Goal: Information Seeking & Learning: Compare options

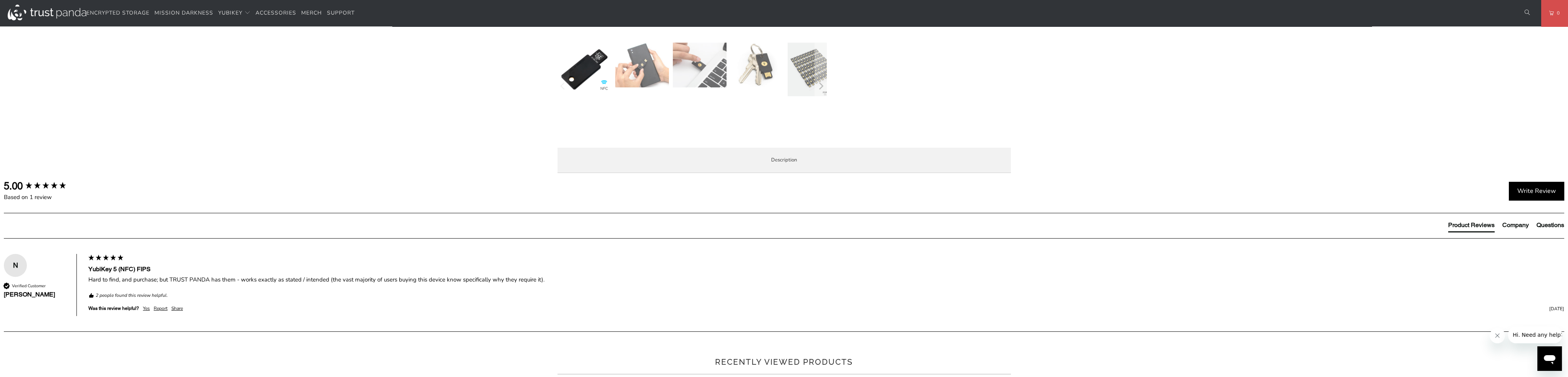
scroll to position [307, 0]
click at [46, 13] on img at bounding box center [47, 13] width 79 height 16
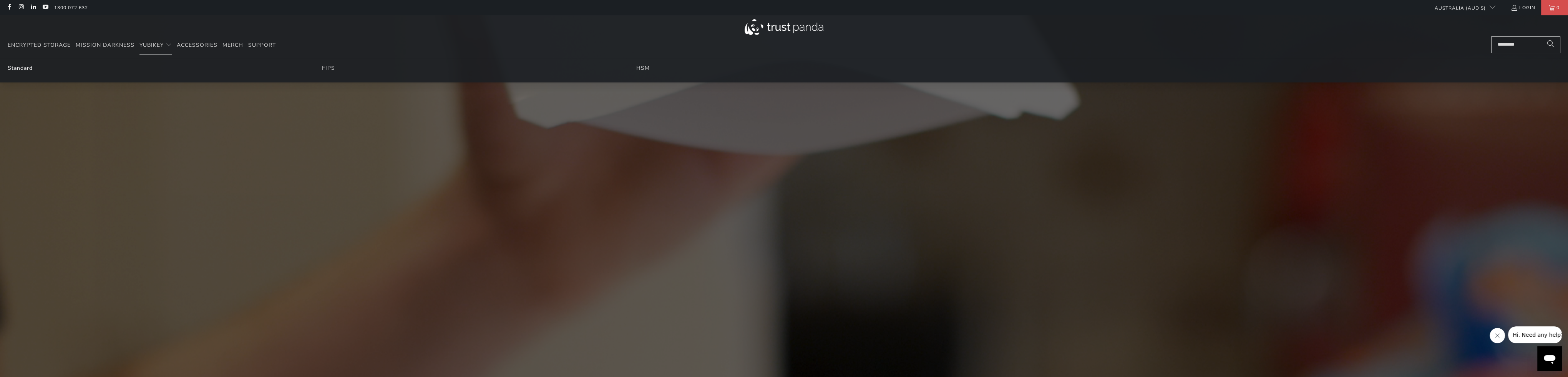
click at [14, 68] on link "Standard" at bounding box center [20, 68] width 25 height 7
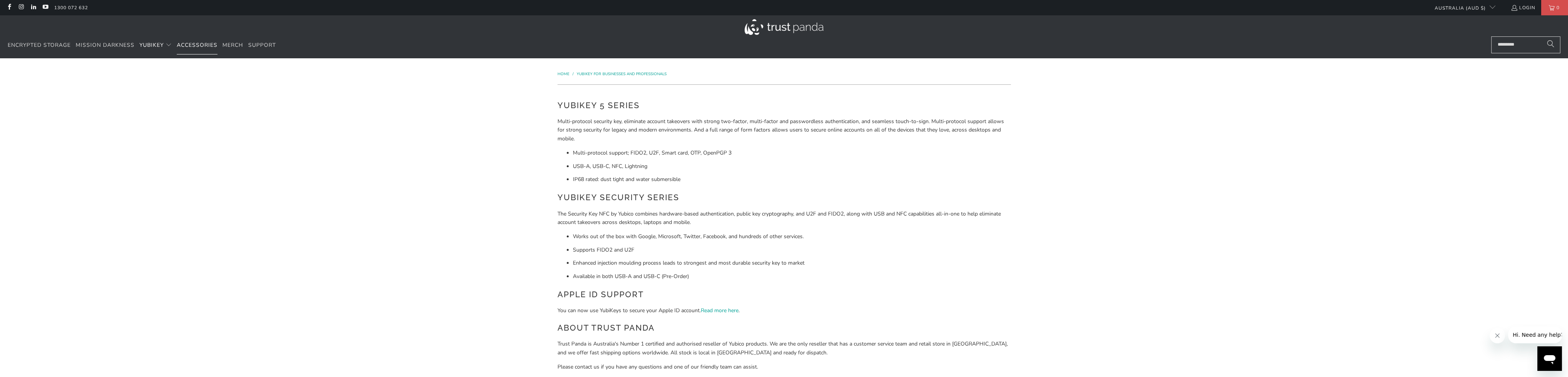
click at [199, 48] on span "Accessories" at bounding box center [197, 45] width 41 height 7
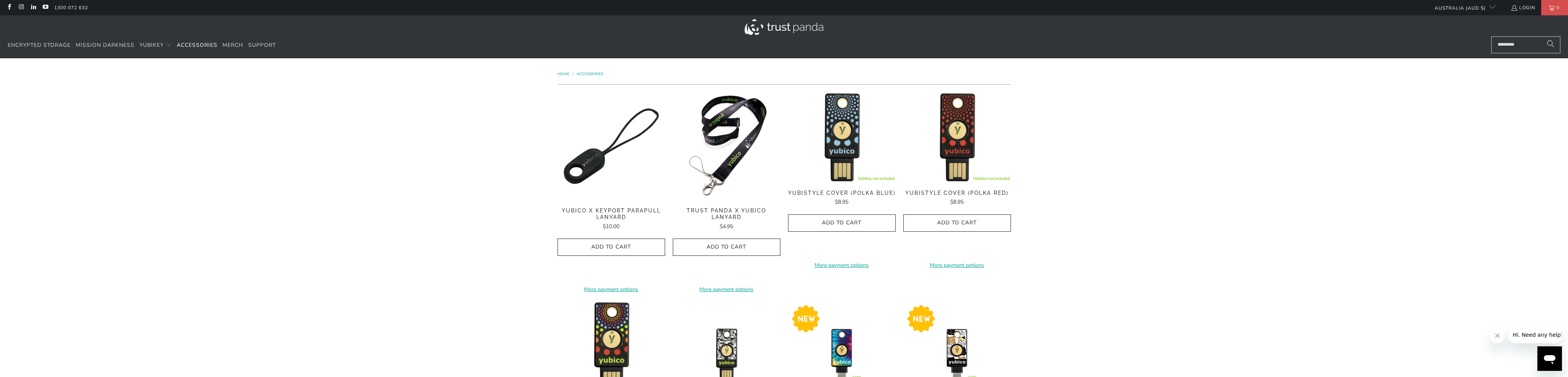
click at [771, 24] on img at bounding box center [784, 27] width 79 height 16
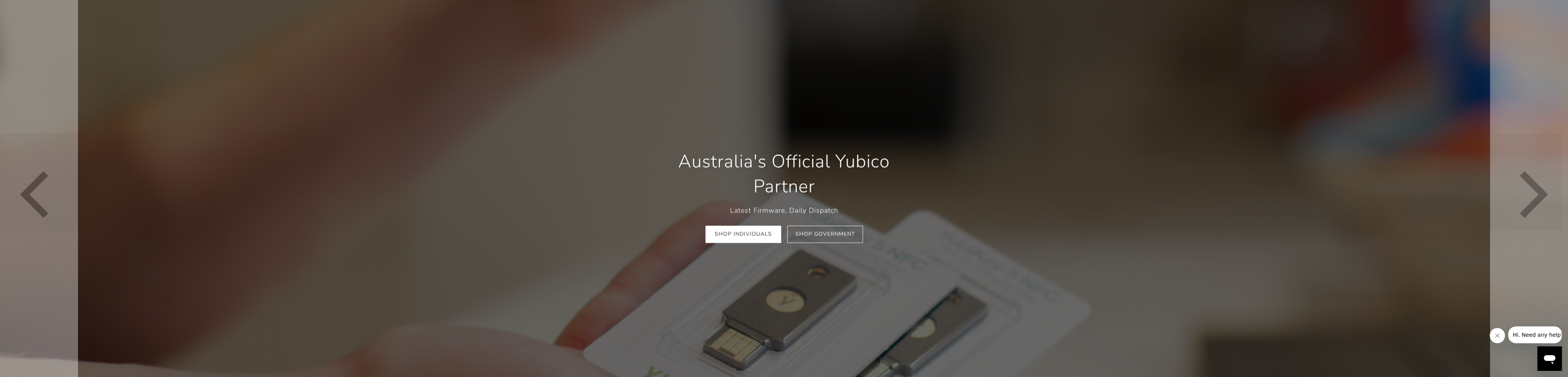
scroll to position [268, 0]
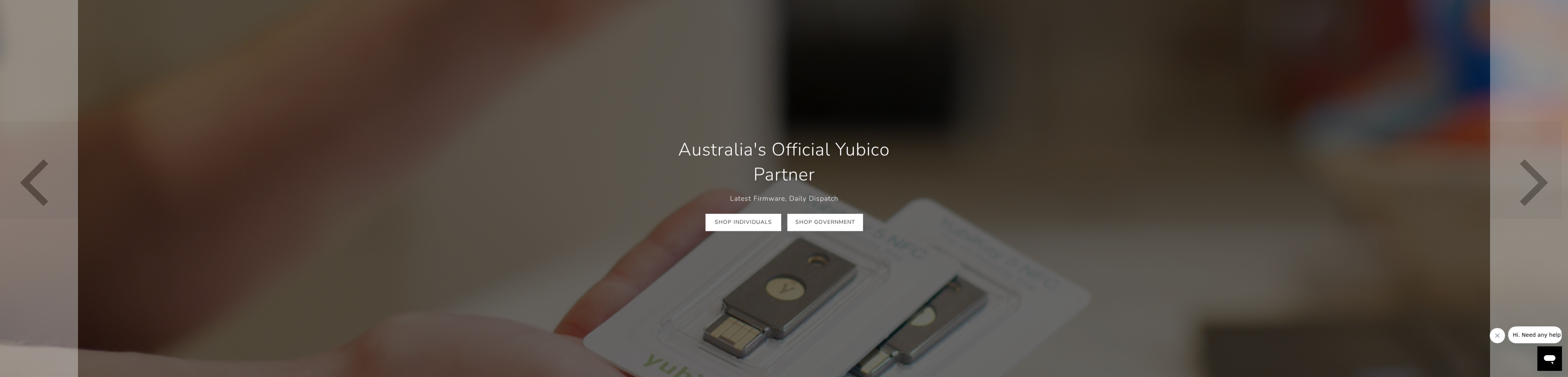
click at [830, 221] on link "Shop Government" at bounding box center [825, 222] width 76 height 17
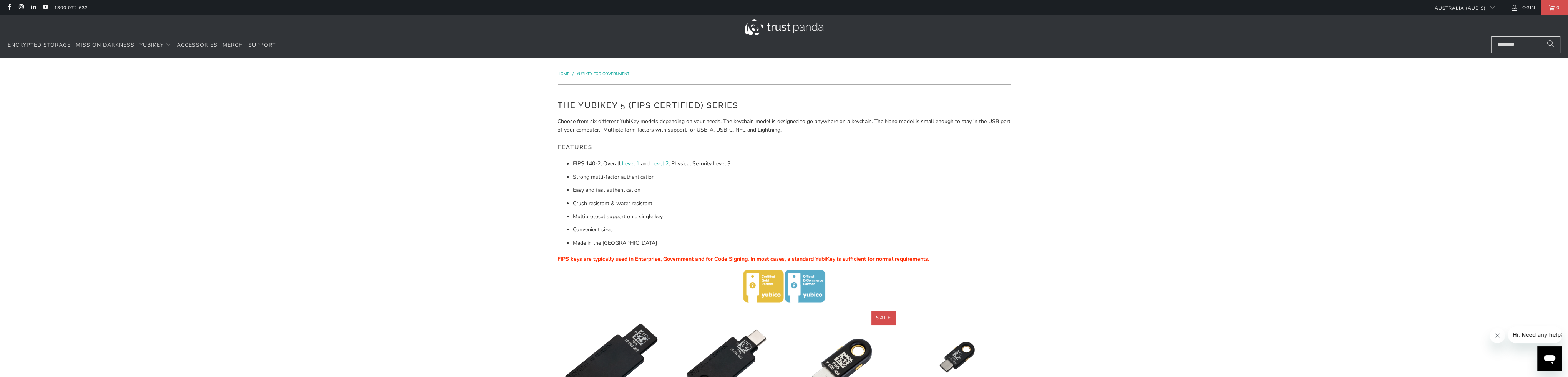
click at [775, 27] on img at bounding box center [784, 27] width 79 height 16
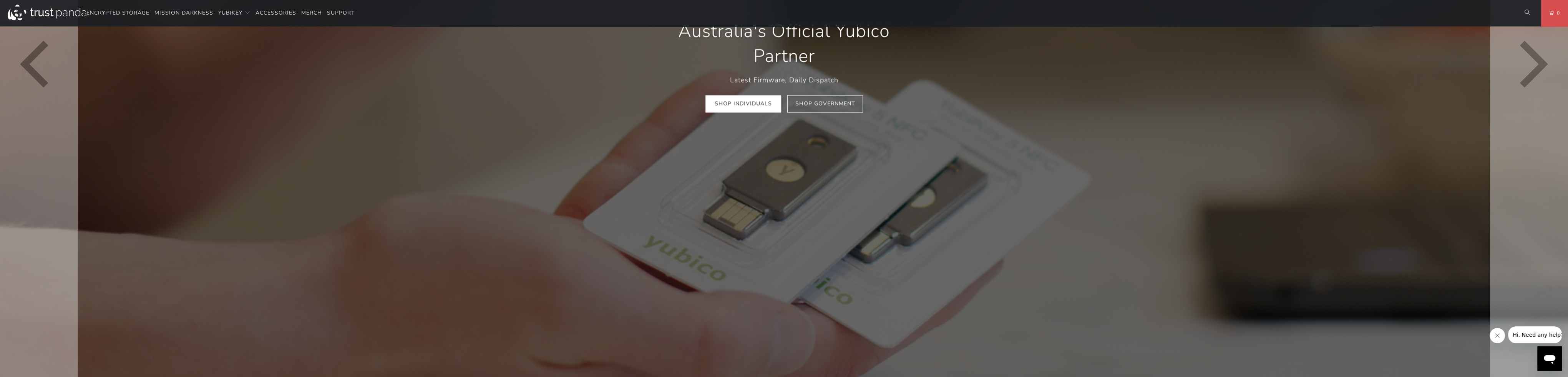
scroll to position [345, 0]
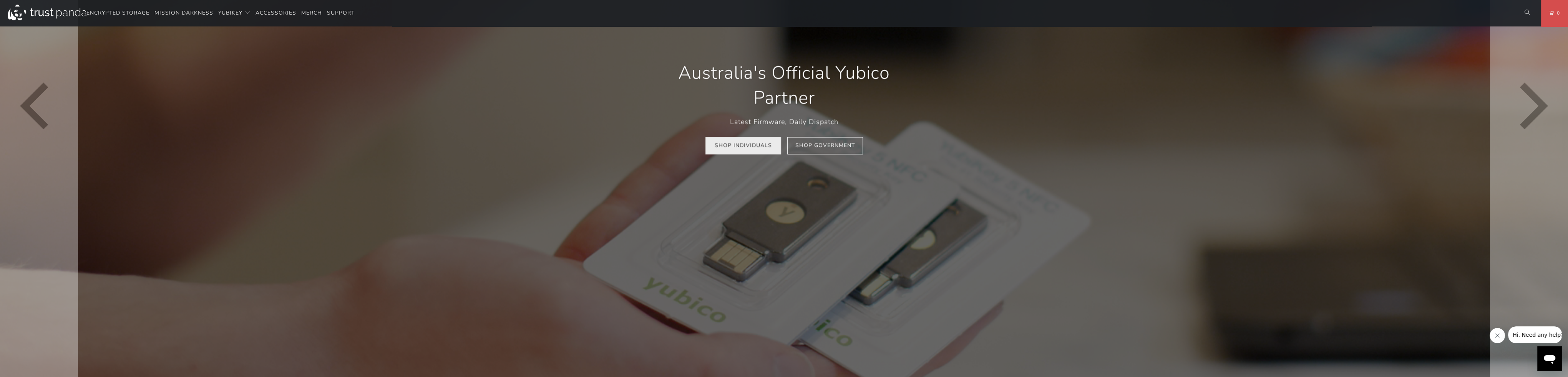
click at [725, 153] on link "Shop Individuals" at bounding box center [743, 146] width 76 height 17
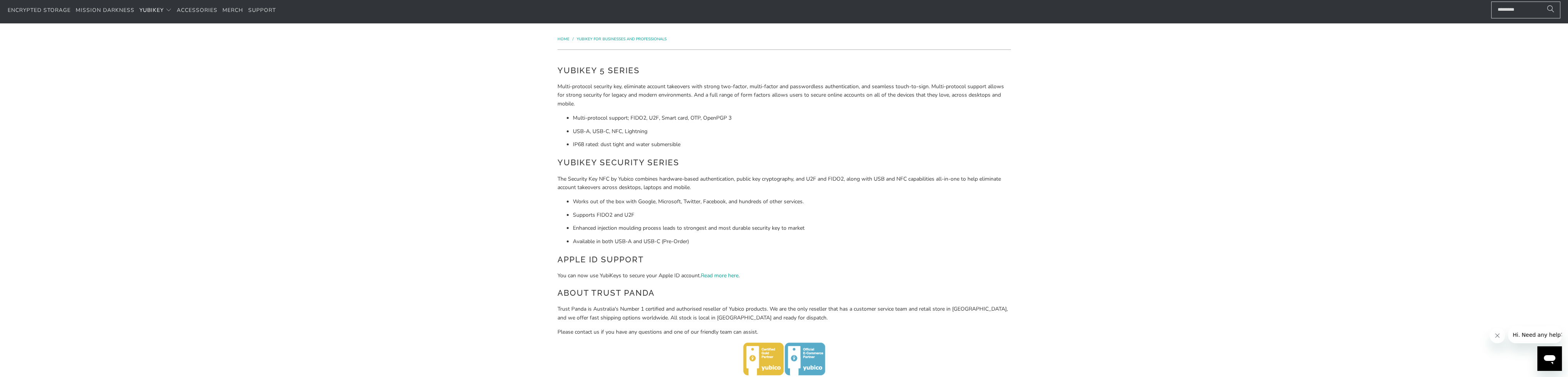
scroll to position [38, 0]
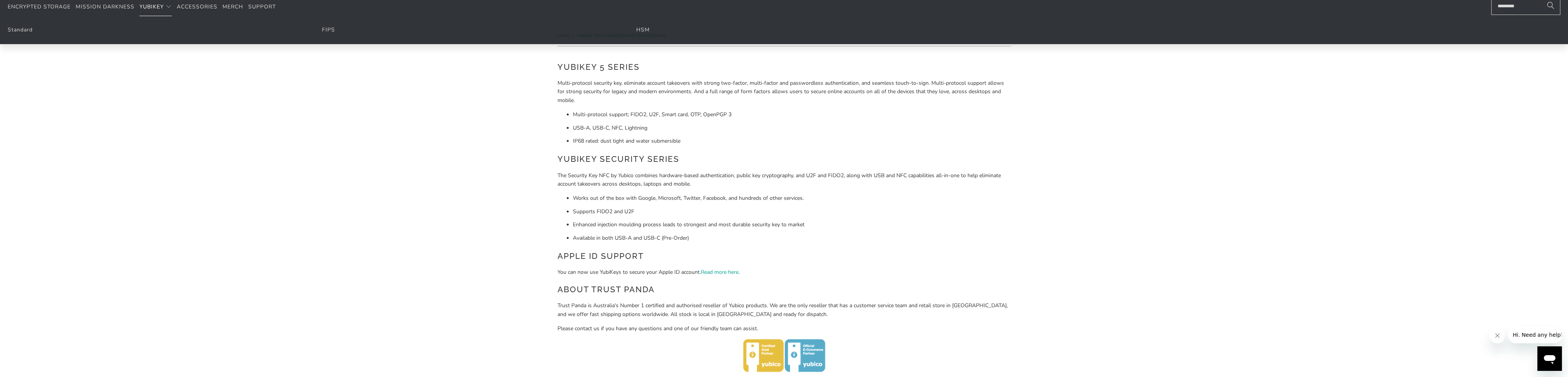
click at [148, 5] on span "YubiKey" at bounding box center [151, 7] width 24 height 7
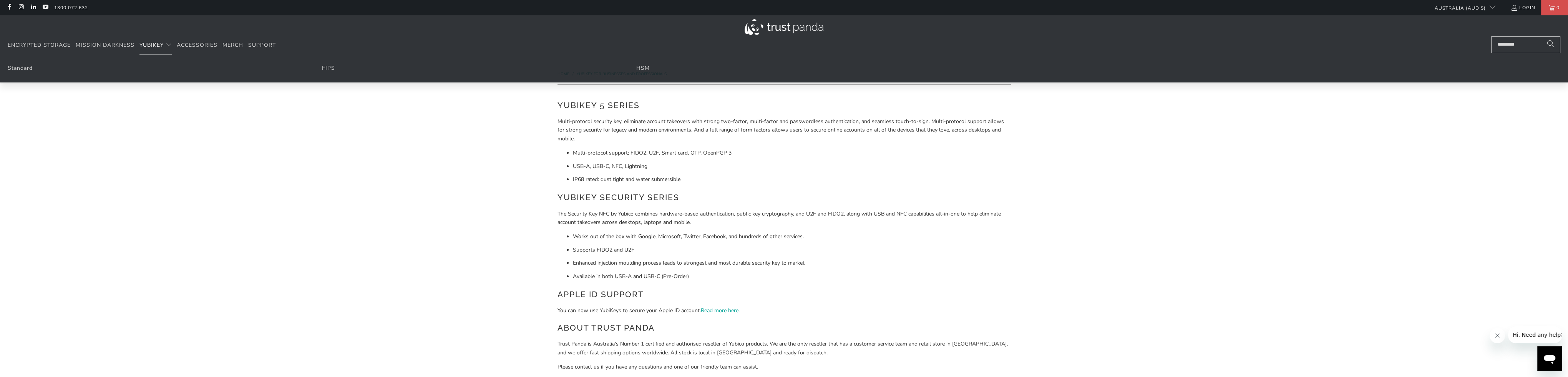
click at [158, 44] on span "YubiKey" at bounding box center [151, 45] width 24 height 7
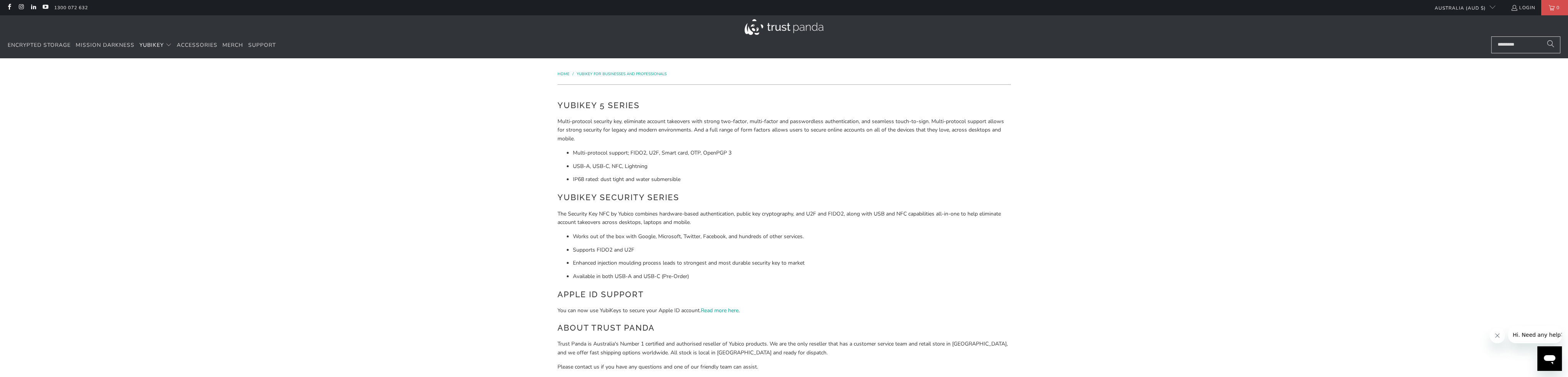
click at [158, 44] on span "YubiKey" at bounding box center [151, 45] width 24 height 7
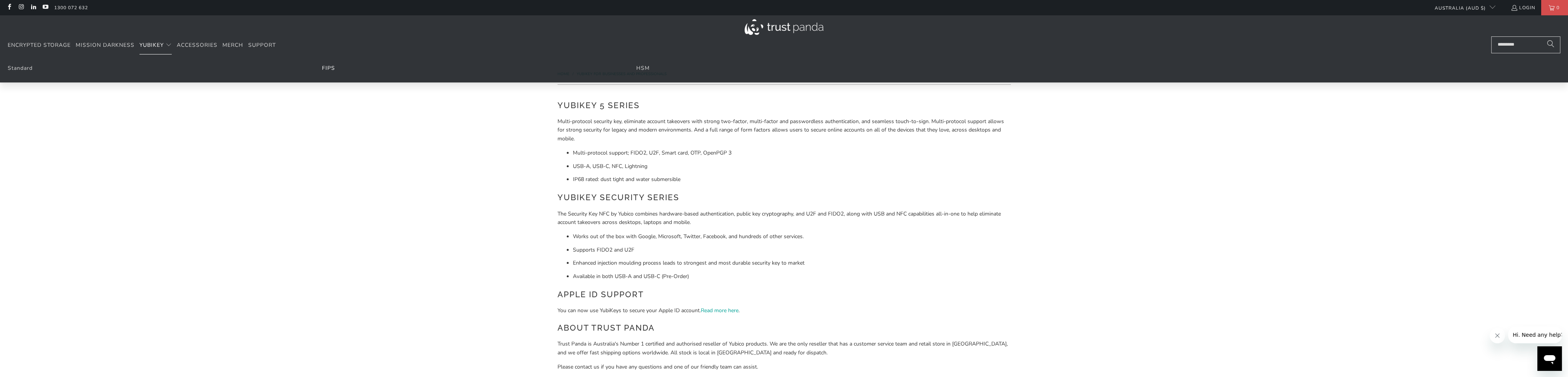
click at [328, 67] on link "FIPS" at bounding box center [328, 68] width 13 height 7
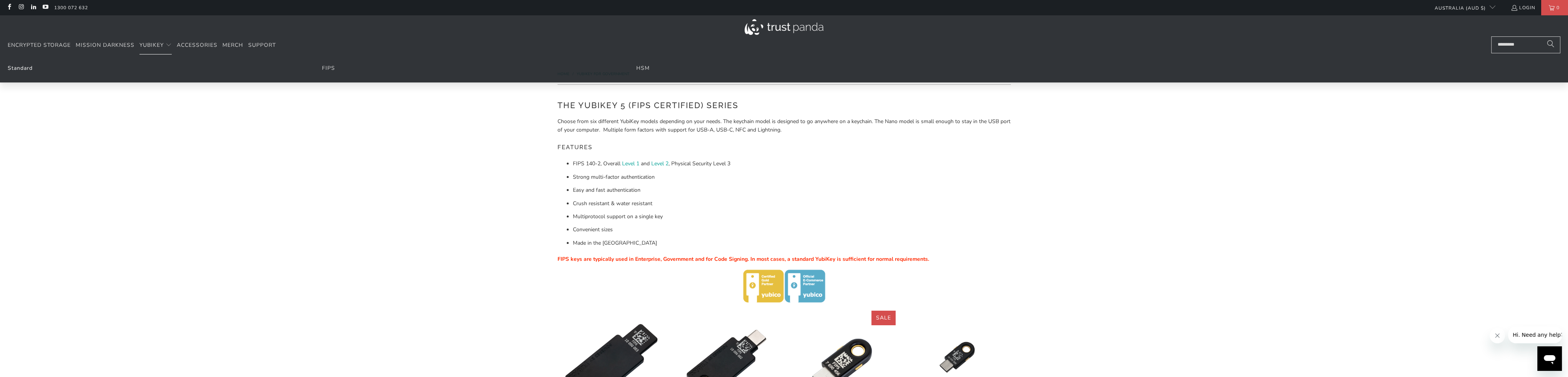
click at [20, 67] on link "Standard" at bounding box center [20, 68] width 25 height 7
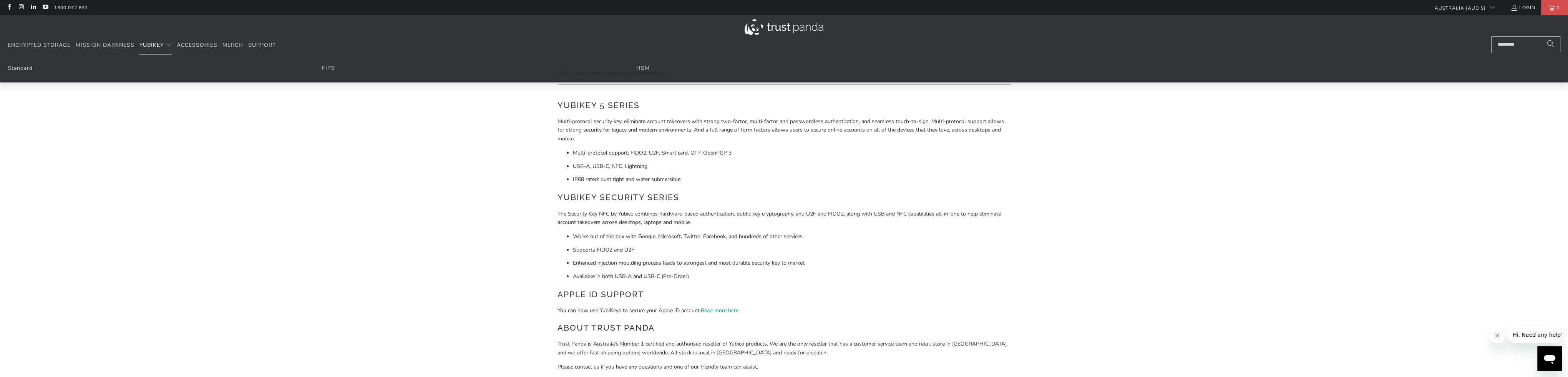
click at [146, 45] on span "YubiKey" at bounding box center [151, 45] width 24 height 7
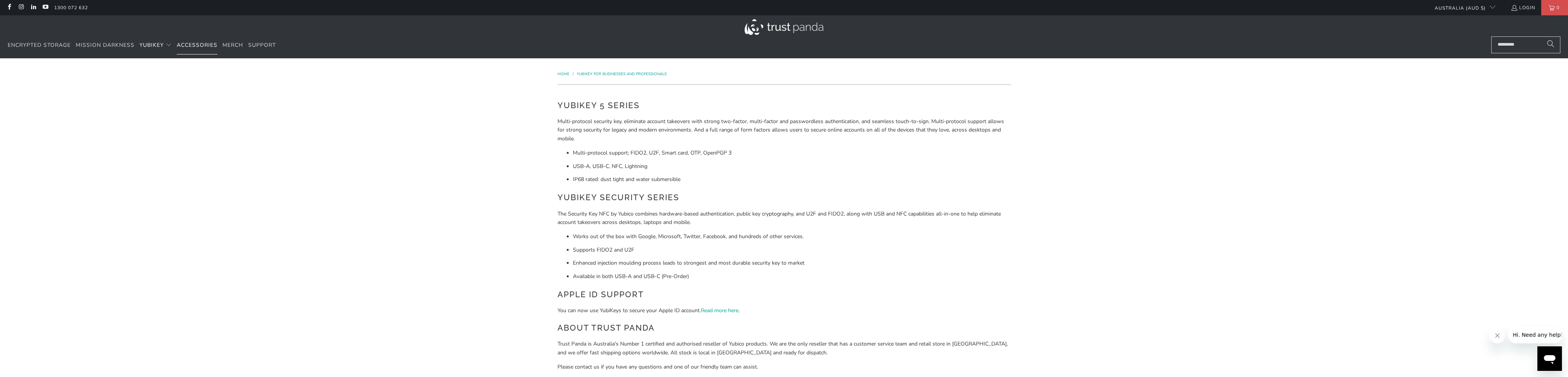
click at [199, 46] on span "Accessories" at bounding box center [197, 45] width 41 height 7
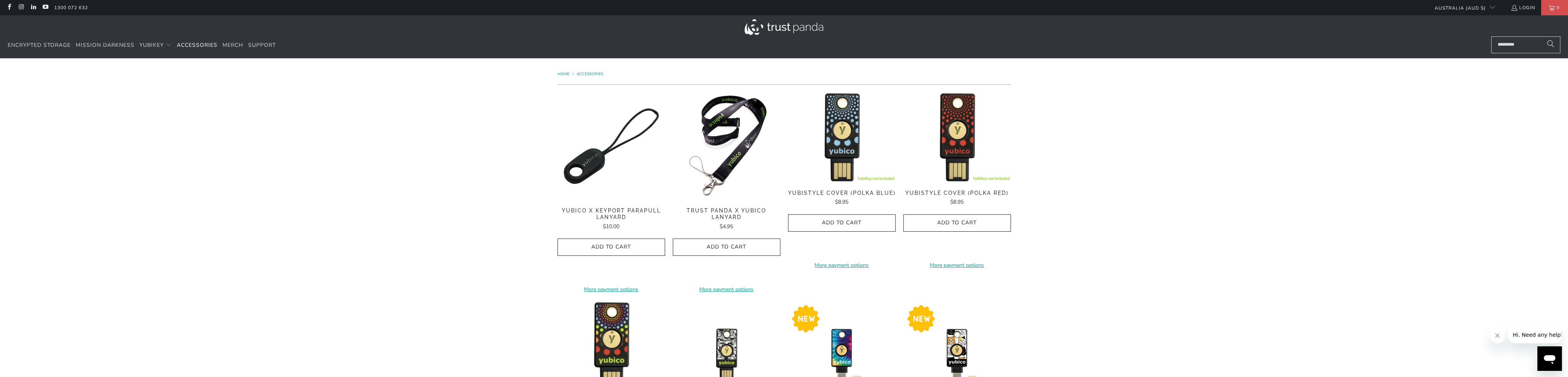
click at [713, 173] on img at bounding box center [726, 146] width 108 height 107
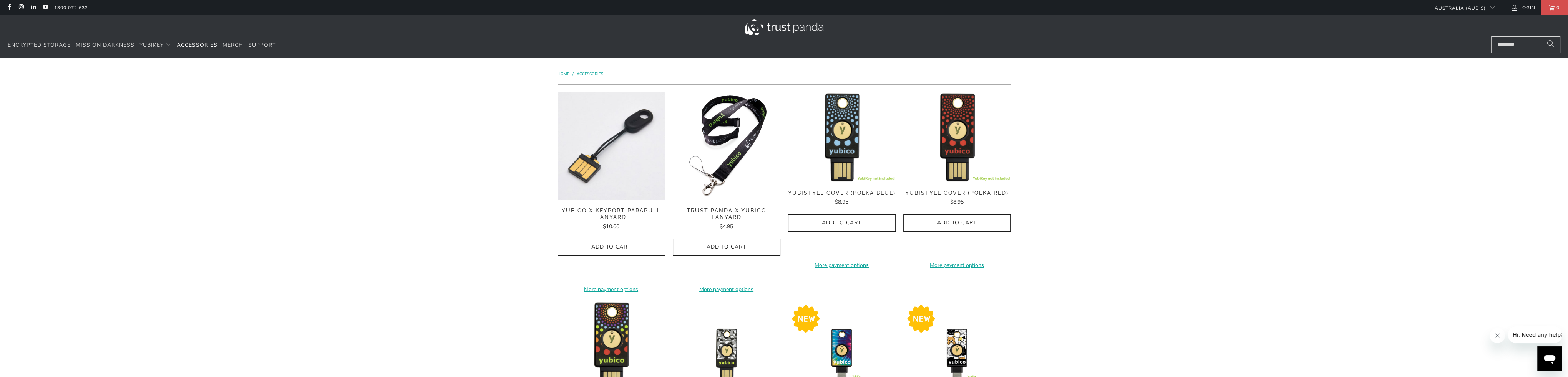
click at [583, 160] on img at bounding box center [611, 146] width 108 height 107
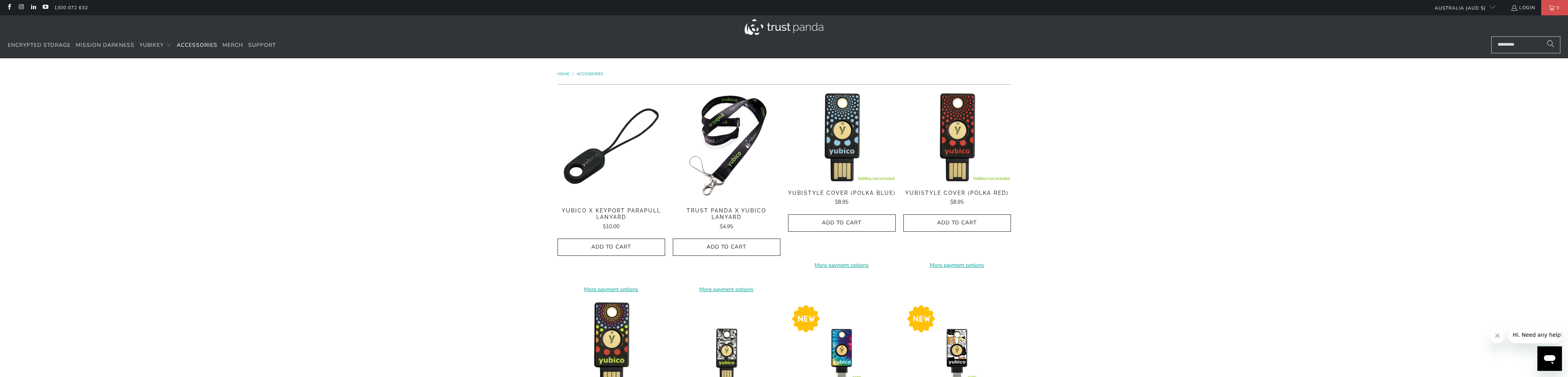
click at [721, 167] on img at bounding box center [726, 146] width 108 height 107
click at [837, 171] on img at bounding box center [842, 137] width 108 height 90
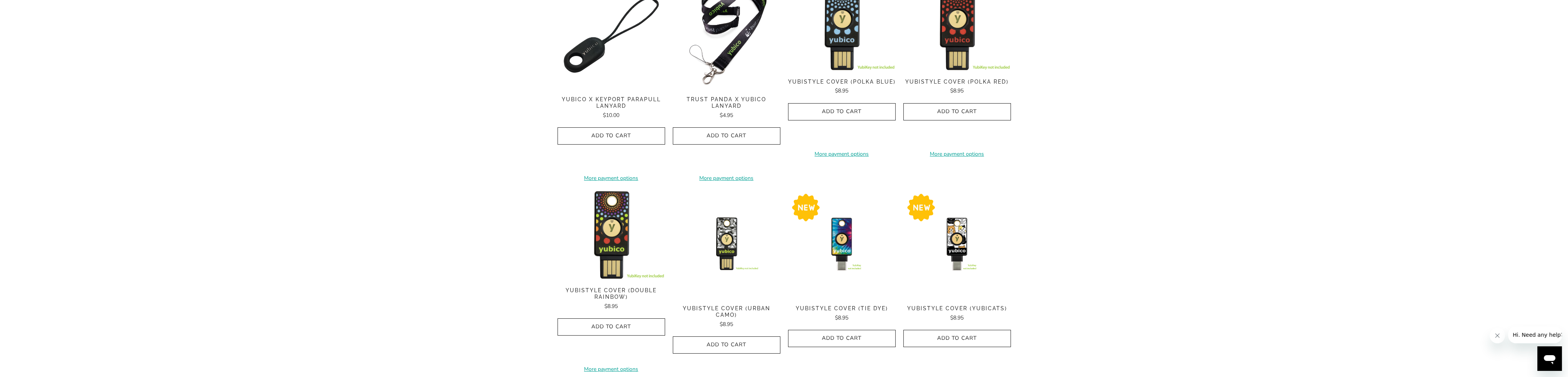
scroll to position [77, 0]
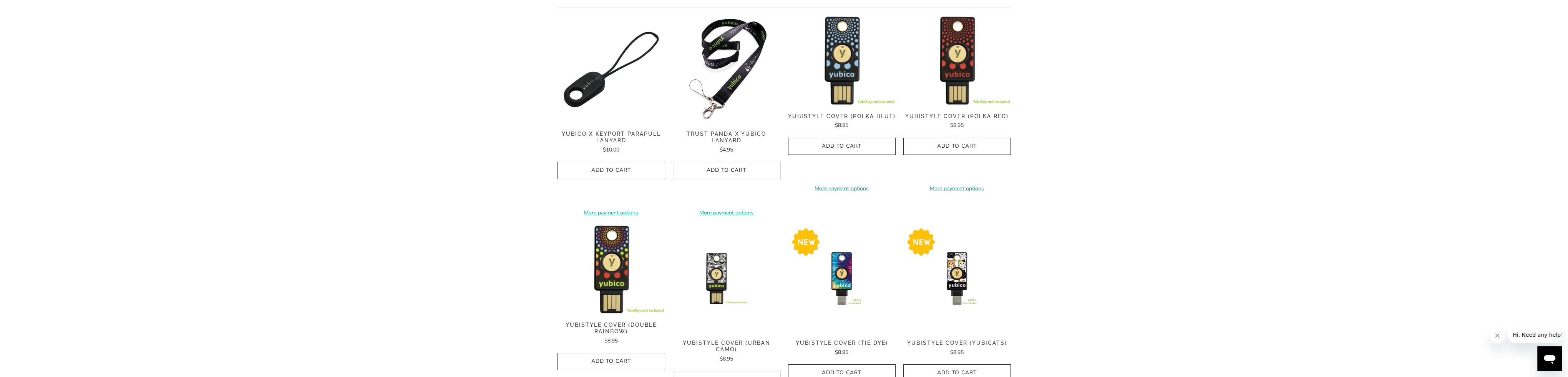
click at [718, 281] on img at bounding box center [726, 279] width 108 height 107
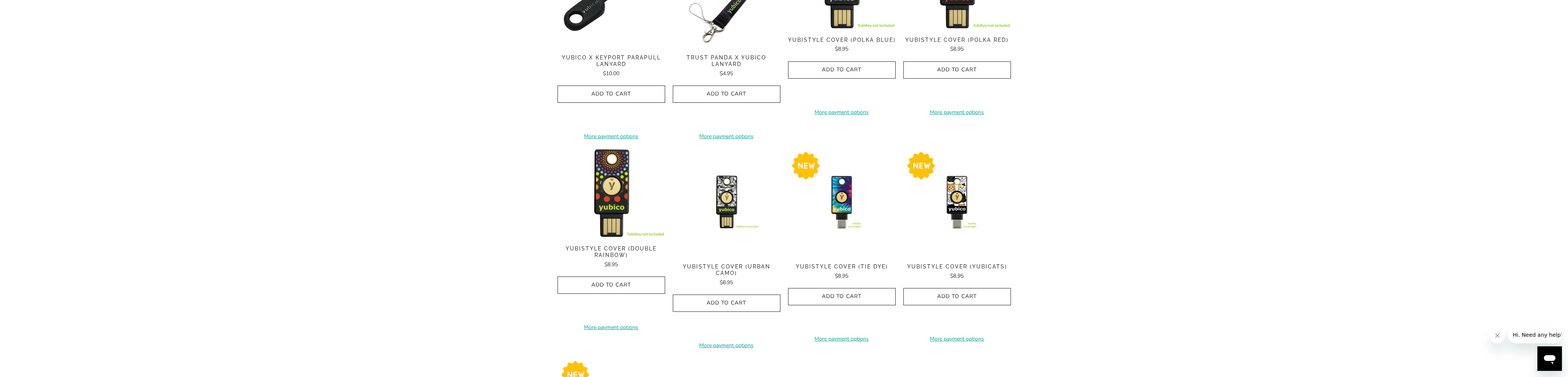
scroll to position [154, 0]
click at [1165, 172] on div "**********" at bounding box center [784, 239] width 1568 height 667
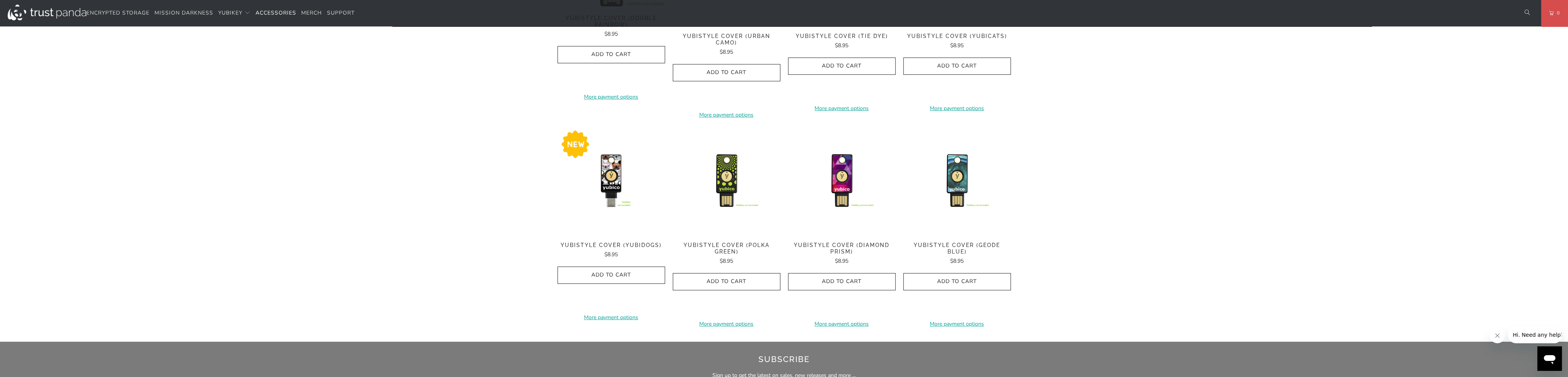
scroll to position [268, 0]
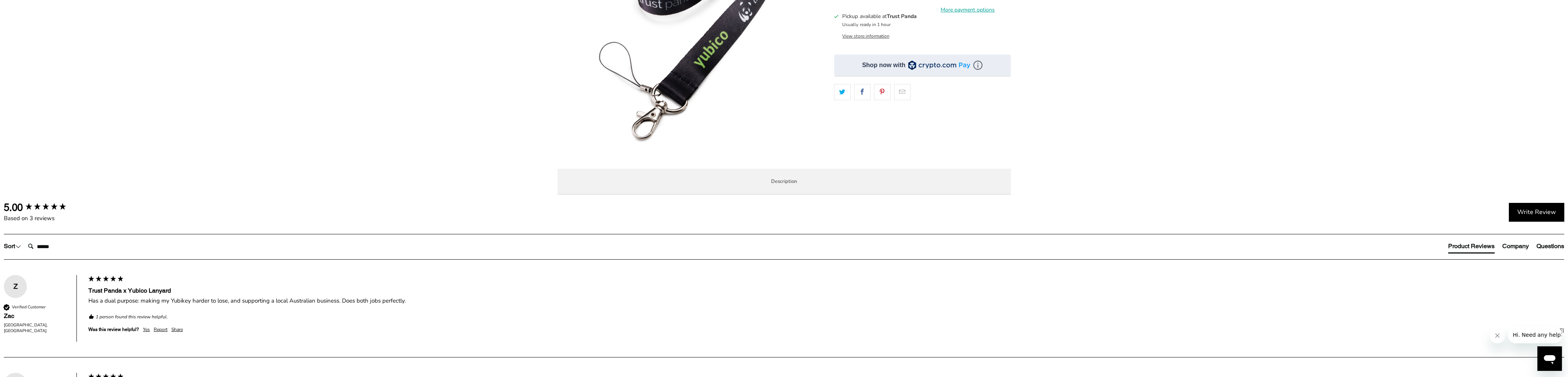
scroll to position [192, 0]
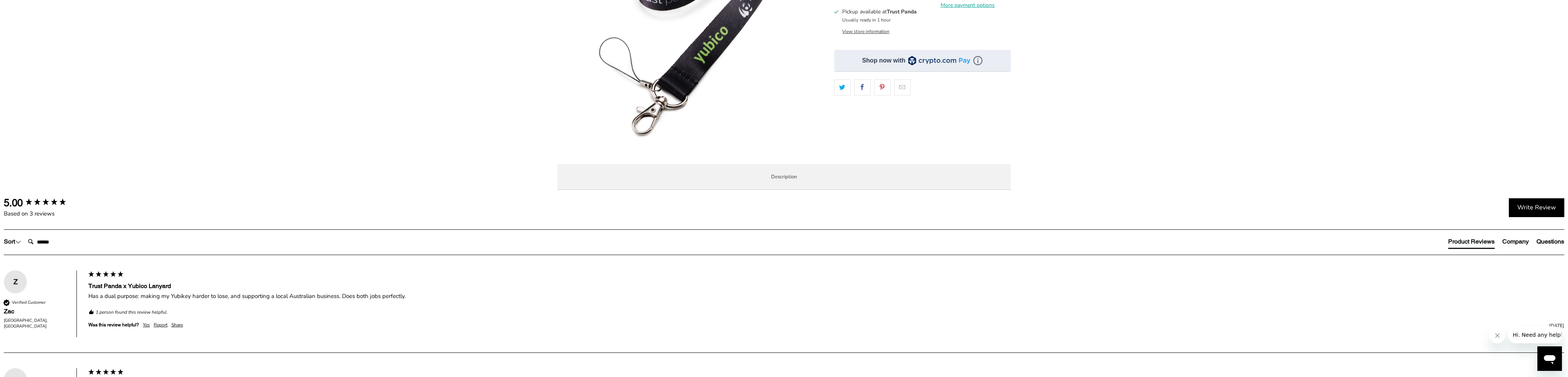
drag, startPoint x: 712, startPoint y: 235, endPoint x: 571, endPoint y: 227, distance: 141.2
click at [0, 0] on div "The Trust Panda x Yubico 20mm lanyard includes a jointly branded Trust Panda an…" at bounding box center [0, 0] width 0 height 0
copy p "The Trust Panda x Yubico 20mm lanyard includes a jointly branded Trust Panda an…"
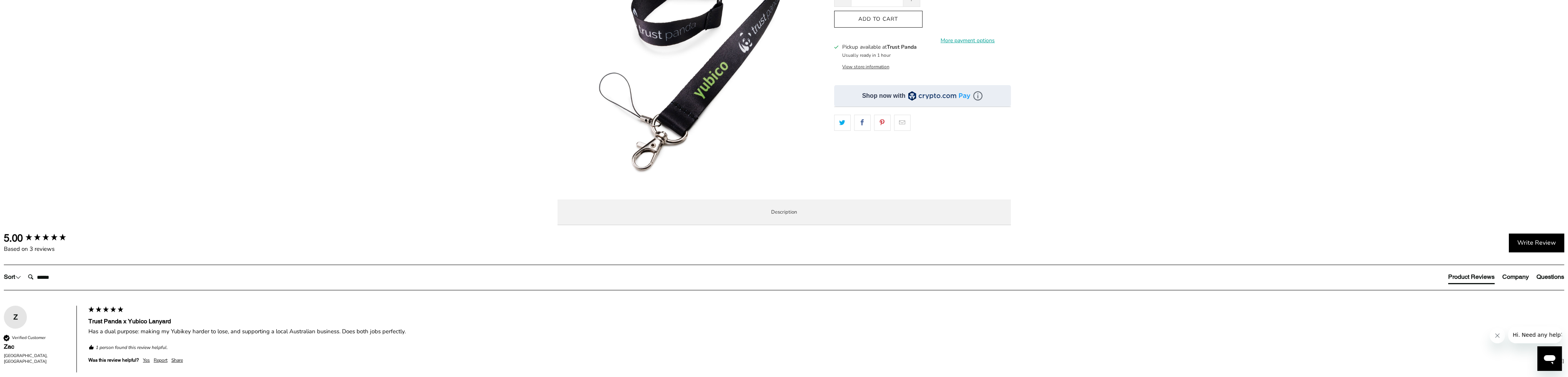
scroll to position [154, 0]
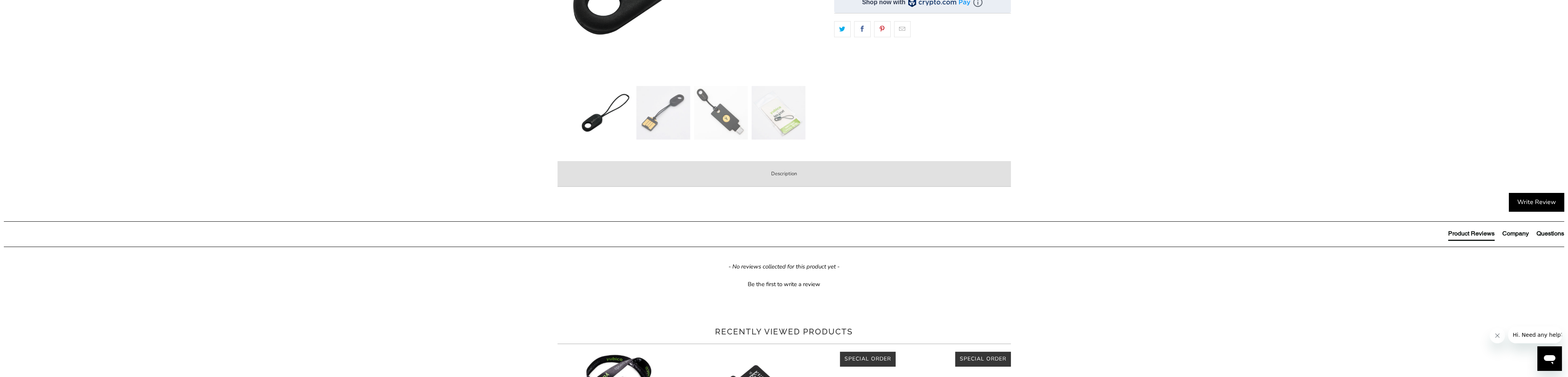
scroll to position [268, 0]
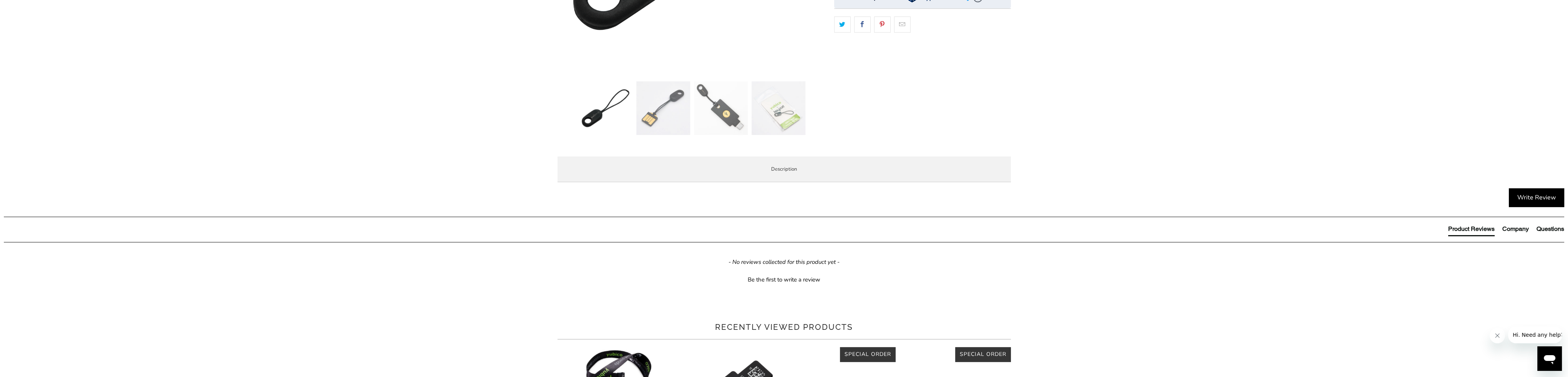
click at [0, 0] on p "The Yubico x Keyport ParaPull Lanyard is made exclusively for Yubico and is spe…" at bounding box center [0, 0] width 0 height 0
drag, startPoint x: 575, startPoint y: 217, endPoint x: 713, endPoint y: 229, distance: 138.5
click at [0, 0] on p "The Yubico x Keyport ParaPull Lanyard is made exclusively for Yubico and is spe…" at bounding box center [0, 0] width 0 height 0
drag, startPoint x: 695, startPoint y: 224, endPoint x: 676, endPoint y: 225, distance: 19.0
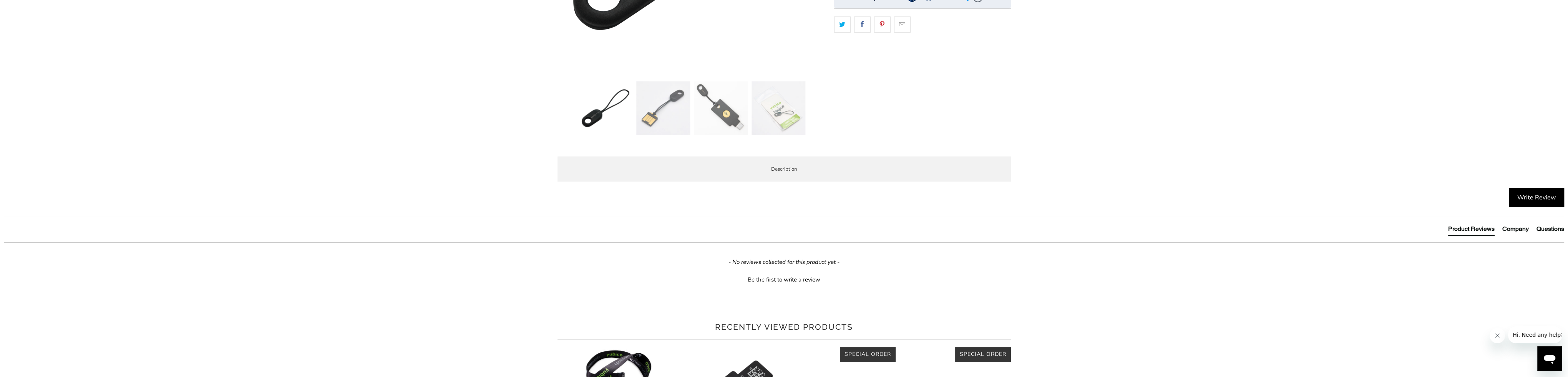
click at [0, 0] on p "The Yubico x Keyport ParaPull Lanyard is made exclusively for Yubico and is spe…" at bounding box center [0, 0] width 0 height 0
drag, startPoint x: 717, startPoint y: 228, endPoint x: 575, endPoint y: 220, distance: 142.2
click at [0, 0] on p "The Yubico x Keyport ParaPull Lanyard is made exclusively for Yubico and is spe…" at bounding box center [0, 0] width 0 height 0
copy p "The Yubico x Keyport ParaPull Lanyard is made exclusively for Yubico and is spe…"
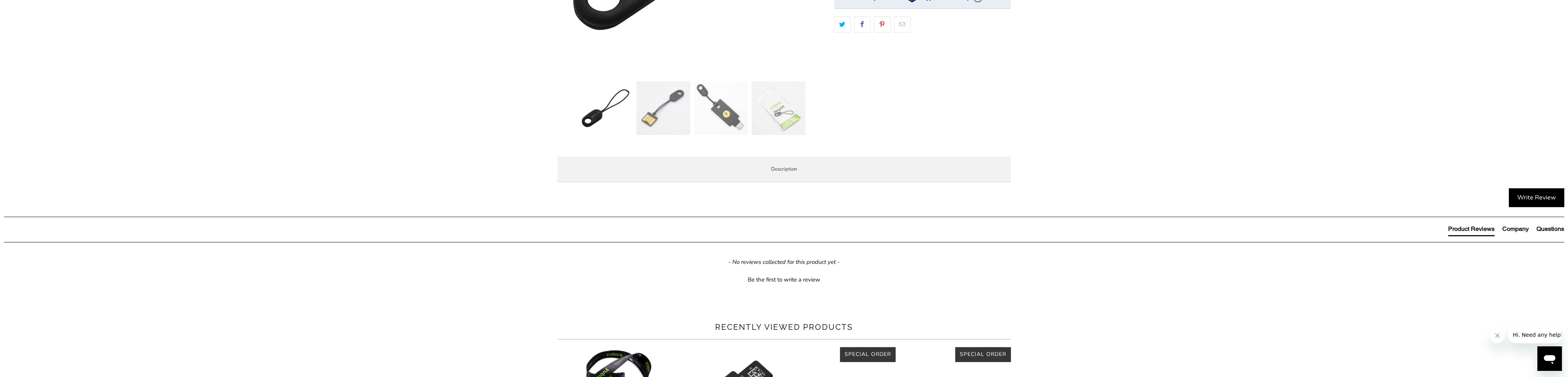
click at [0, 0] on span "We’re excited to share an exclusive collaboration with Keyport Inc. to create h…" at bounding box center [0, 0] width 0 height 0
drag, startPoint x: 619, startPoint y: 294, endPoint x: 593, endPoint y: 291, distance: 26.2
click at [0, 0] on span "We’re excited to share an exclusive collaboration with Keyport Inc. to create h…" at bounding box center [0, 0] width 0 height 0
drag, startPoint x: 575, startPoint y: 288, endPoint x: 941, endPoint y: 289, distance: 366.0
click at [0, 0] on p "We’re excited to share an exclusive collaboration with Keyport Inc. to create h…" at bounding box center [0, 0] width 0 height 0
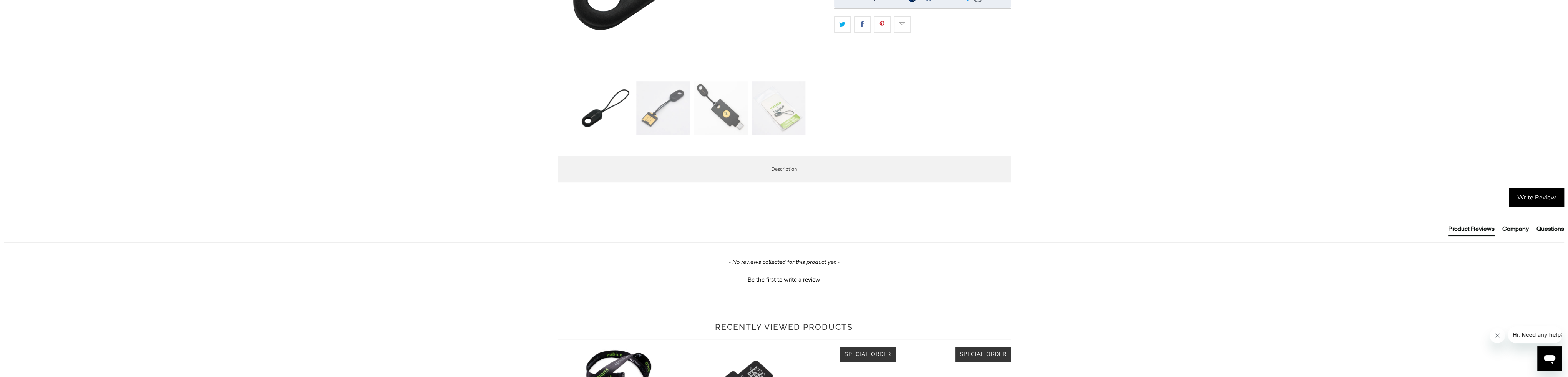
copy span "We’re excited to share an exclusive collaboration with Keyport Inc. to create h…"
click at [0, 0] on span "Specifications" at bounding box center [0, 0] width 0 height 0
click at [0, 0] on span "Local Service & Support" at bounding box center [0, 0] width 0 height 0
click at [0, 0] on span "Enterprise and Government" at bounding box center [0, 0] width 0 height 0
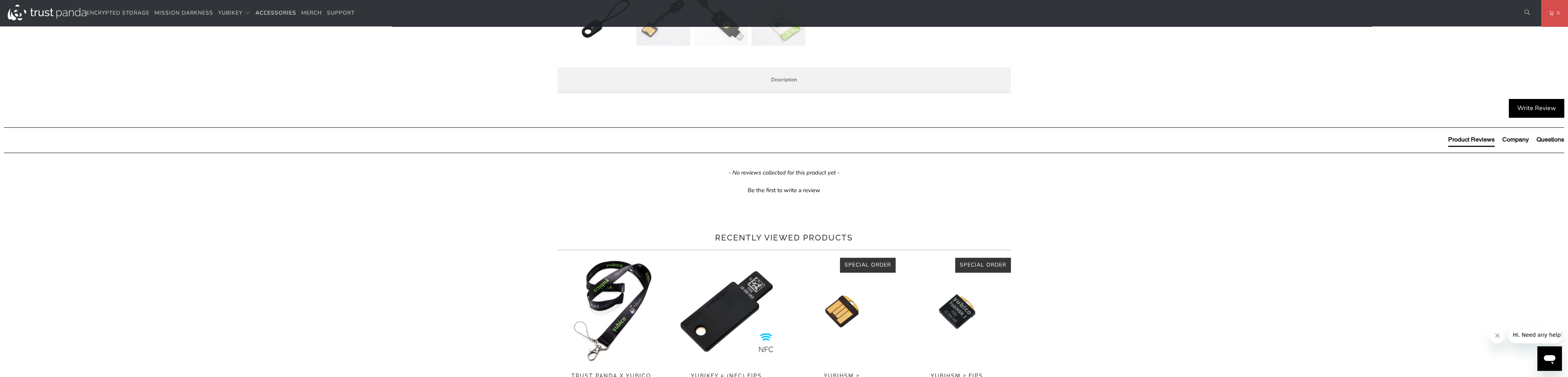
scroll to position [384, 0]
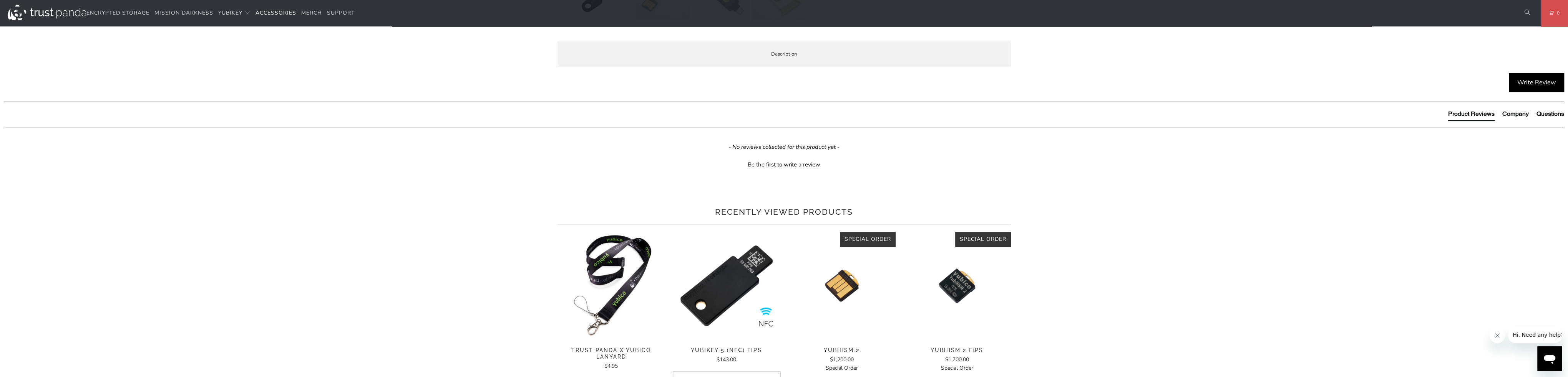
click at [0, 0] on span "Overview" at bounding box center [0, 0] width 0 height 0
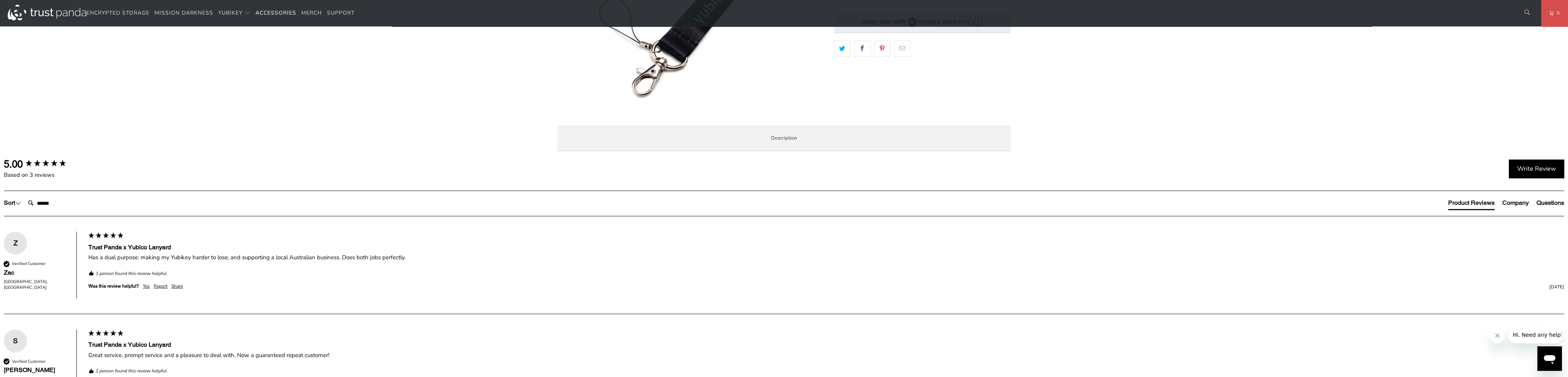
scroll to position [230, 0]
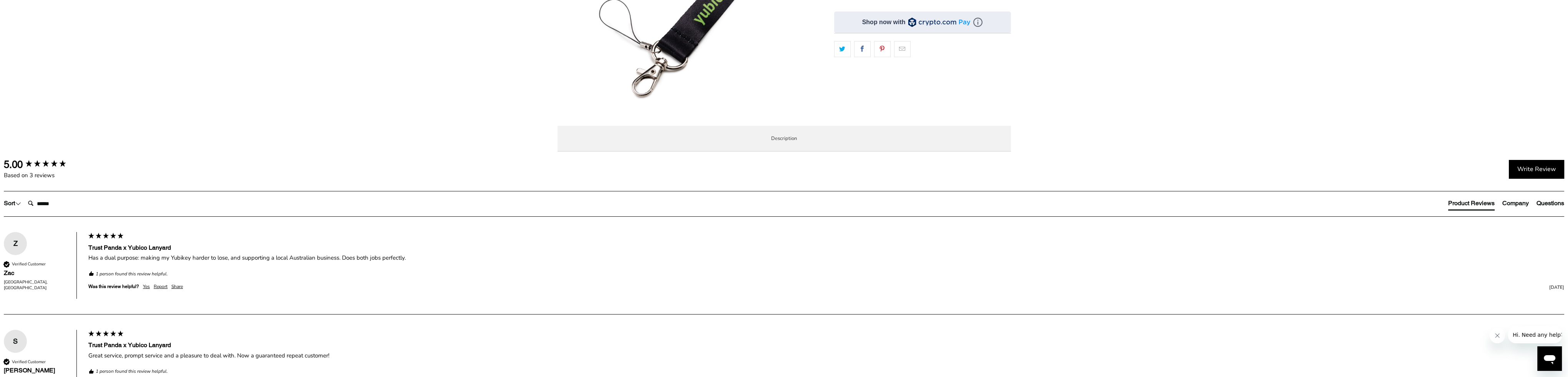
click at [0, 0] on span "Specifications" at bounding box center [0, 0] width 0 height 0
click at [0, 0] on span "Enterprise and Government" at bounding box center [0, 0] width 0 height 0
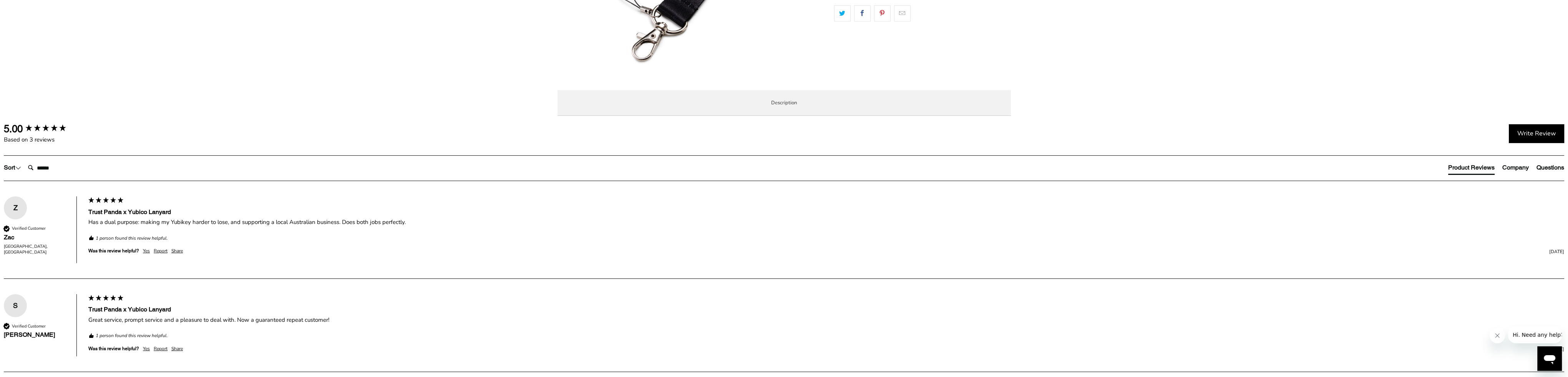
scroll to position [268, 0]
click at [0, 0] on span "Local Service & Support" at bounding box center [0, 0] width 0 height 0
click at [0, 0] on span "Overview" at bounding box center [0, 0] width 0 height 0
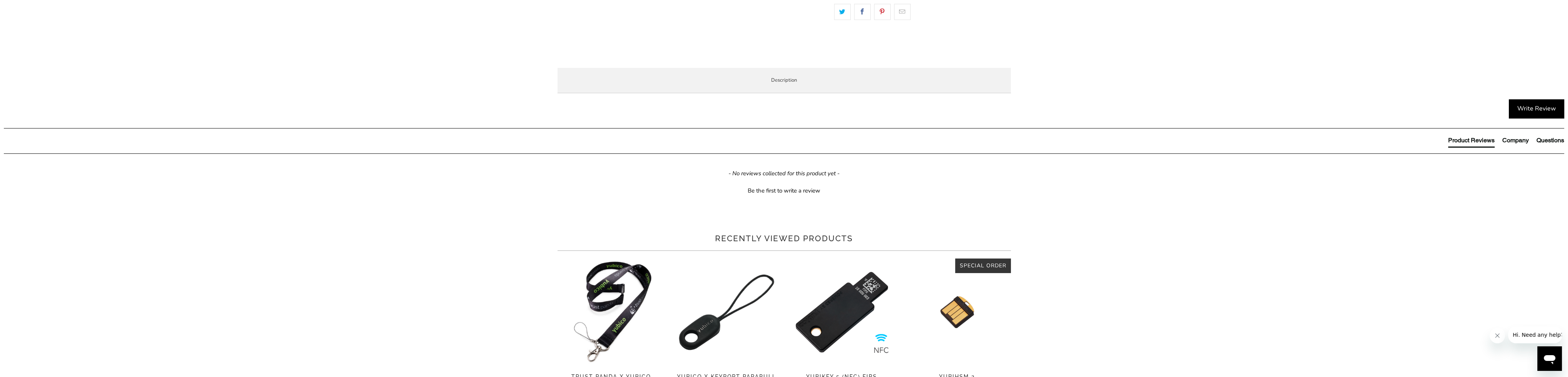
scroll to position [268, 0]
drag, startPoint x: 577, startPoint y: 145, endPoint x: 924, endPoint y: 151, distance: 347.1
click at [0, 0] on p "At Trust Panda we stock a range of YubiStyle stickers that can be applied to yo…" at bounding box center [0, 0] width 0 height 0
click at [0, 0] on div "Overview Specifications Enterprise and Government Local Service & Support Overv…" at bounding box center [0, 0] width 0 height 0
drag, startPoint x: 575, startPoint y: 143, endPoint x: 915, endPoint y: 156, distance: 340.2
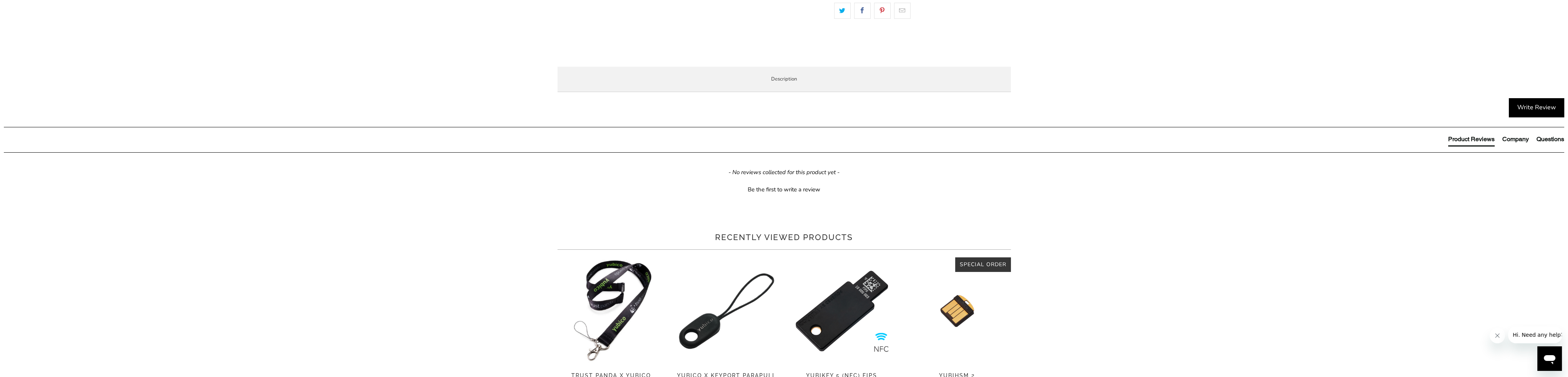
click at [0, 0] on p "At Trust Panda we stock a range of YubiStyle stickers that can be applied to yo…" at bounding box center [0, 0] width 0 height 0
copy p "These precision cut stickers make it easy to quickly differentiate between diff…"
click at [0, 0] on span "Enterprise and Government" at bounding box center [0, 0] width 0 height 0
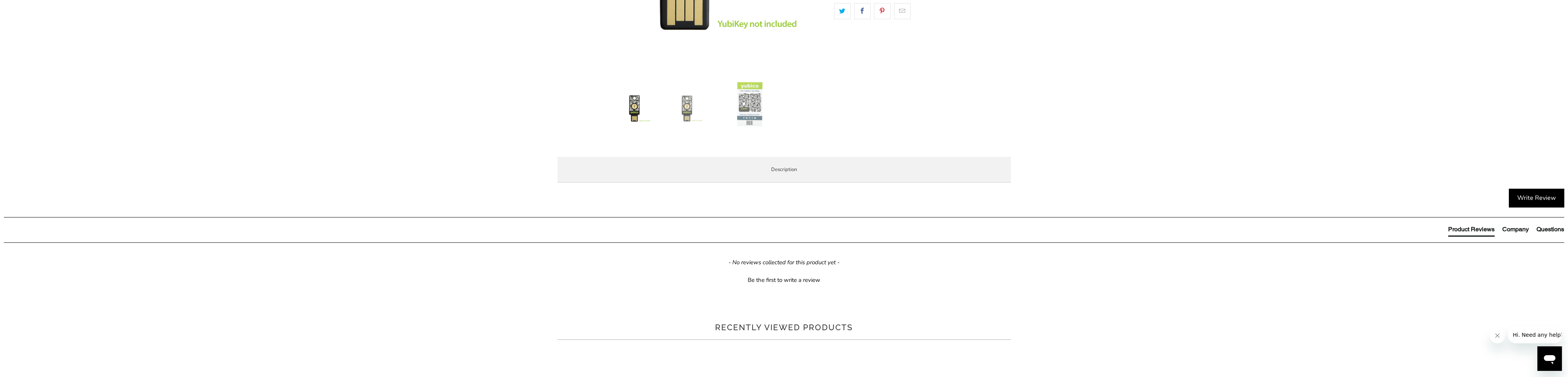
scroll to position [268, 0]
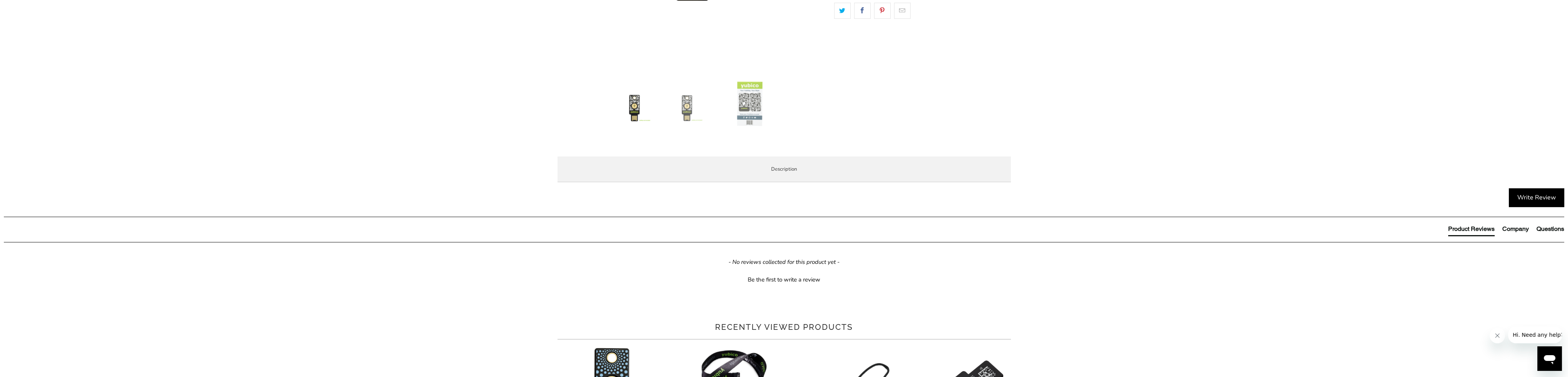
click at [0, 0] on span "Specifications" at bounding box center [0, 0] width 0 height 0
click at [0, 0] on span "Enterprise and Government" at bounding box center [0, 0] width 0 height 0
click at [0, 0] on span "Local Service & Support" at bounding box center [0, 0] width 0 height 0
click at [0, 0] on span "Overview" at bounding box center [0, 0] width 0 height 0
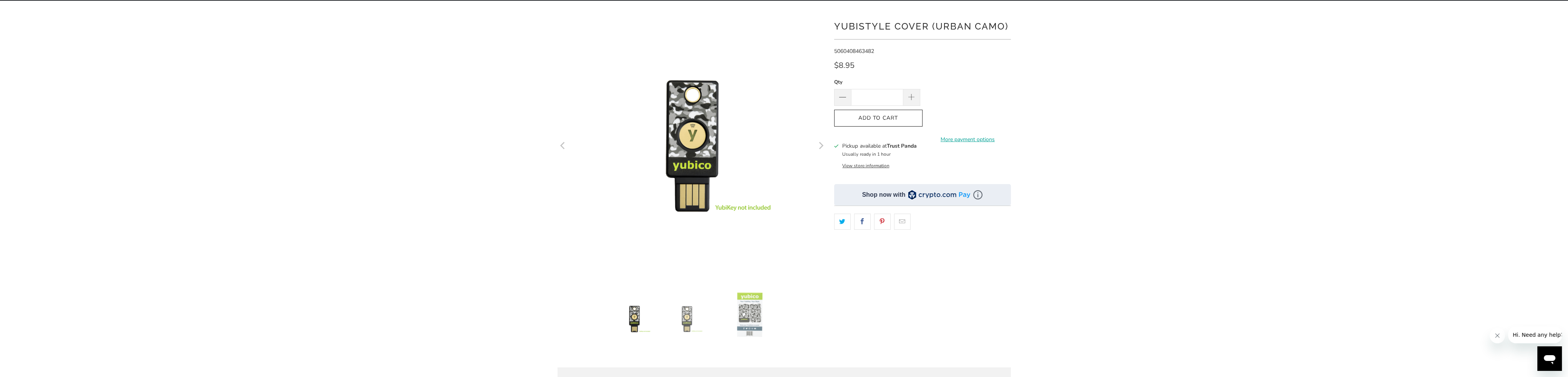
scroll to position [38, 0]
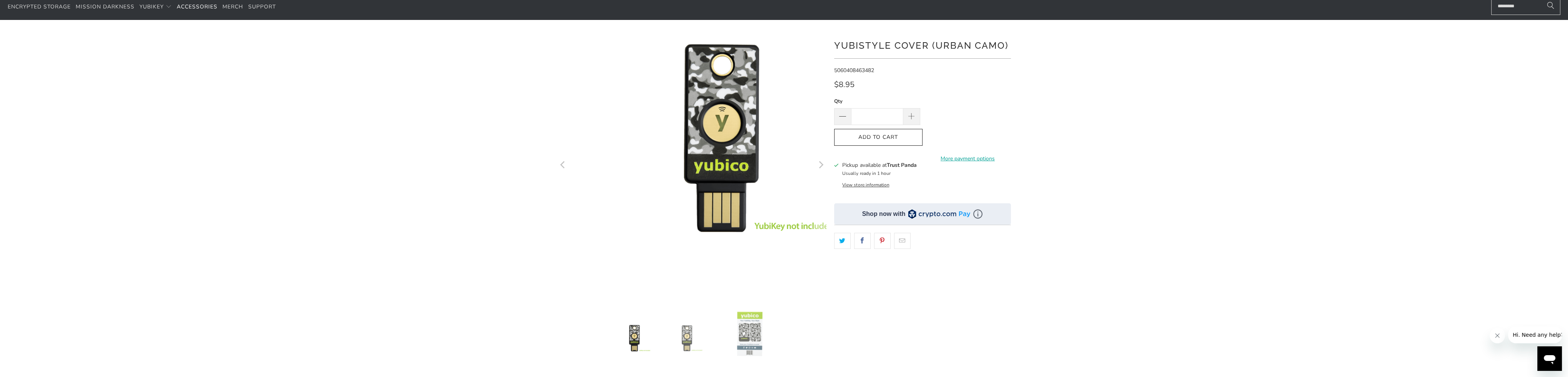
click at [624, 229] on img at bounding box center [721, 138] width 384 height 384
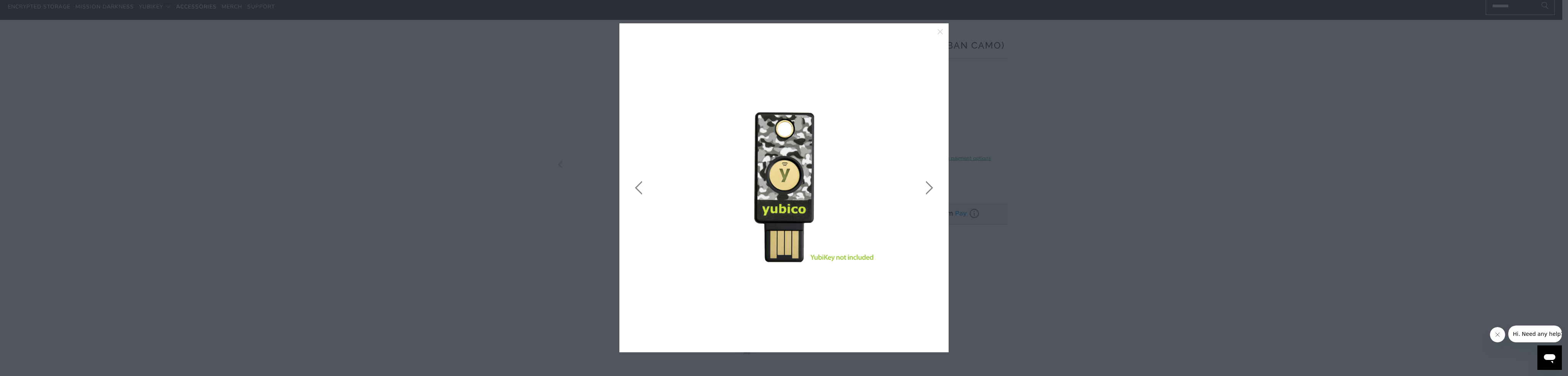
click at [719, 249] on img at bounding box center [783, 187] width 306 height 306
click at [941, 29] on icon "close" at bounding box center [940, 32] width 11 height 11
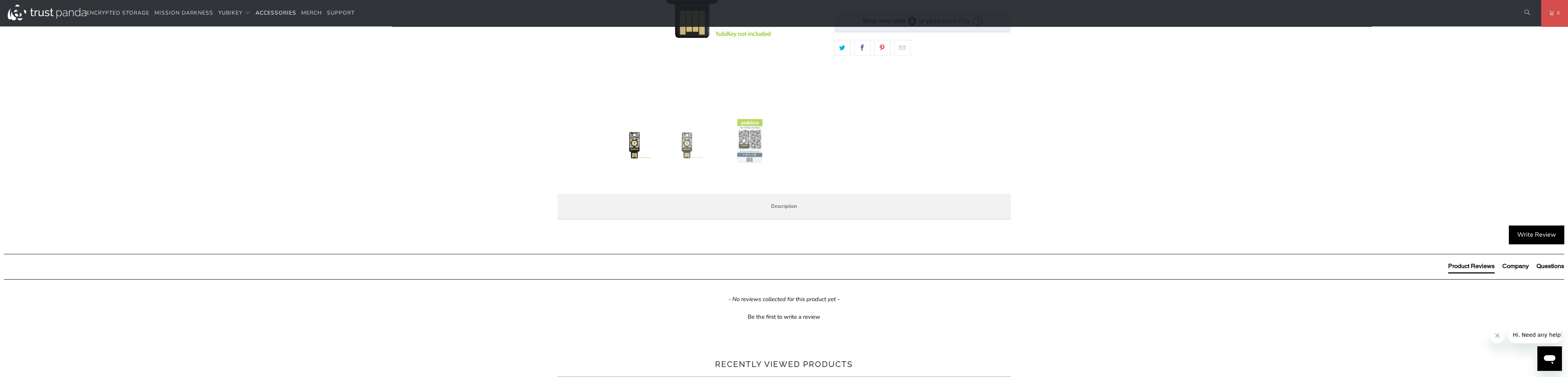
scroll to position [230, 0]
